Goal: Find specific page/section: Find specific page/section

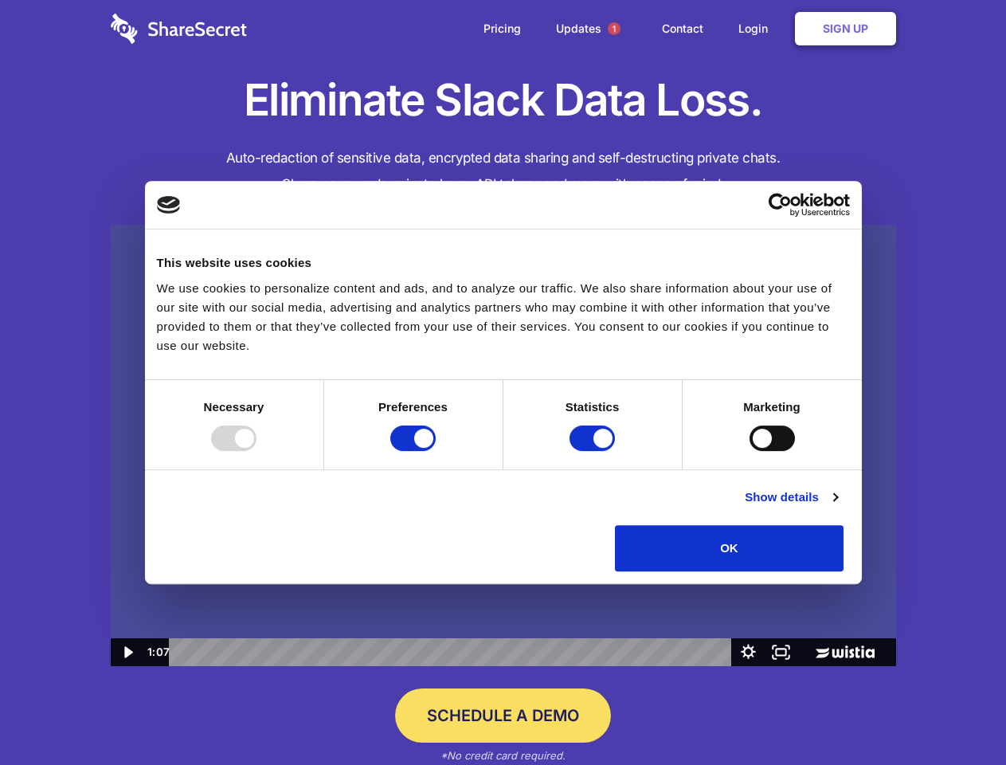
click at [503, 382] on img at bounding box center [504, 446] width 786 height 442
click at [257, 451] on div at bounding box center [233, 437] width 45 height 25
click at [436, 451] on input "Preferences" at bounding box center [412, 437] width 45 height 25
checkbox input "false"
click at [594, 451] on input "Statistics" at bounding box center [592, 437] width 45 height 25
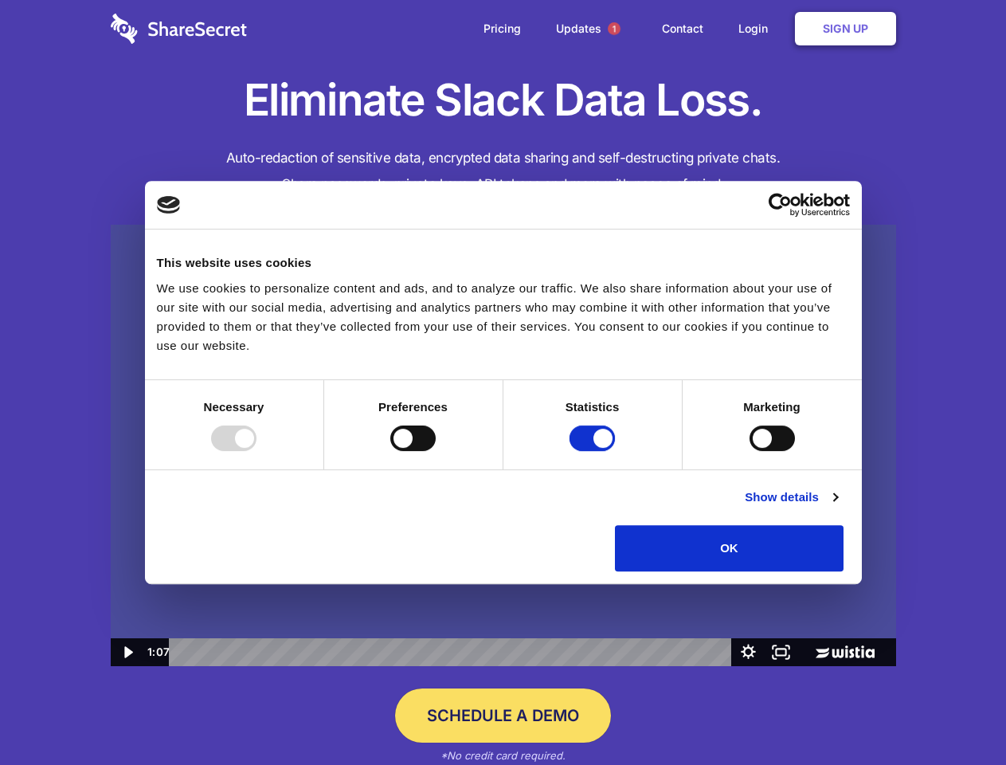
checkbox input "false"
click at [750, 451] on input "Marketing" at bounding box center [772, 437] width 45 height 25
checkbox input "true"
click at [837, 507] on link "Show details" at bounding box center [791, 497] width 92 height 19
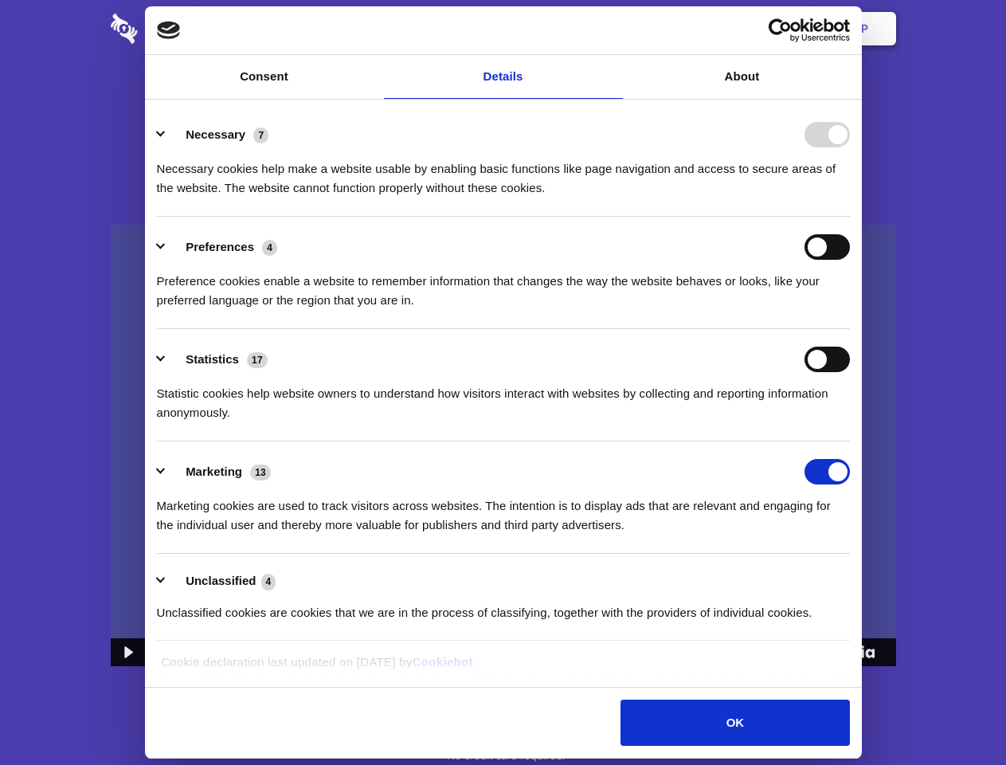
click at [850, 198] on div "Necessary cookies help make a website usable by enabling basic functions like p…" at bounding box center [503, 172] width 693 height 50
click at [613, 29] on span "1" at bounding box center [614, 28] width 13 height 13
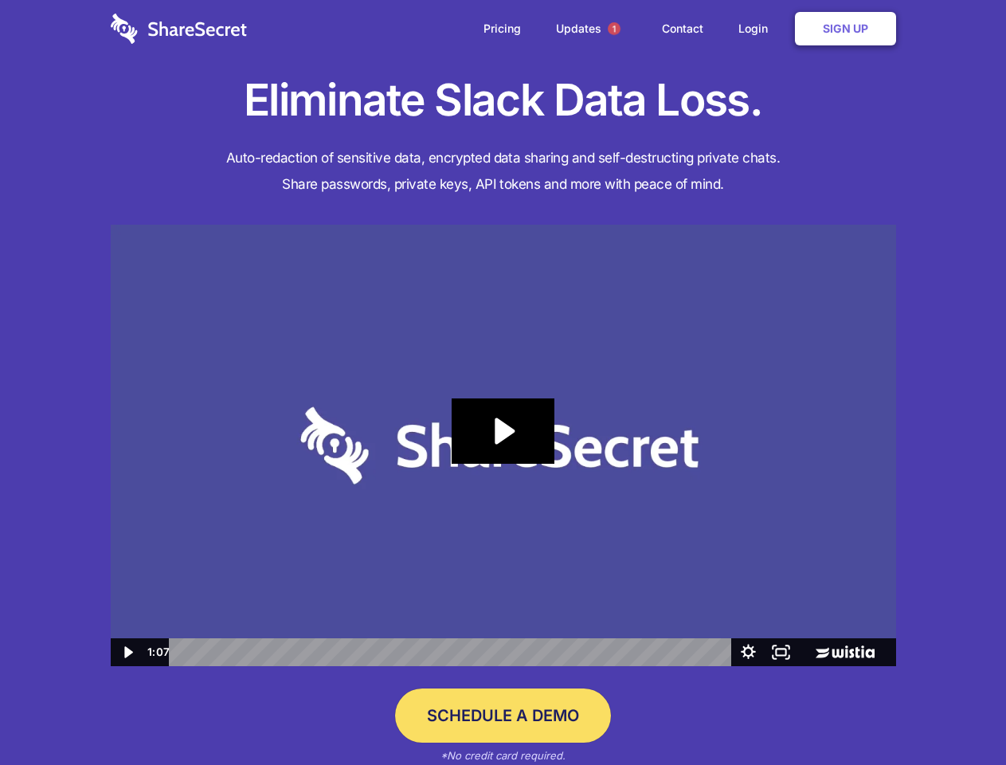
click at [504, 445] on icon "Play Video: Sharesecret Slack Extension" at bounding box center [503, 430] width 102 height 65
